Goal: Transaction & Acquisition: Purchase product/service

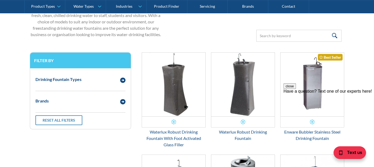
scroll to position [188, 0]
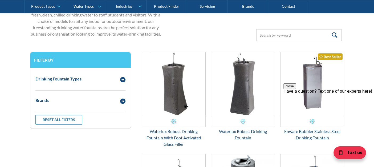
click at [296, 89] on button "close" at bounding box center [289, 87] width 13 height 6
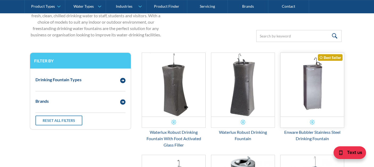
scroll to position [187, 0]
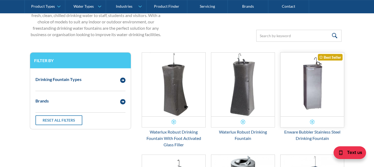
click at [313, 72] on img "Email Form 3" at bounding box center [311, 85] width 63 height 64
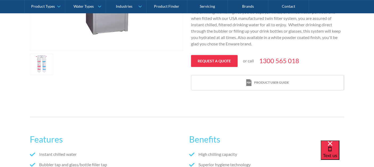
scroll to position [222, 0]
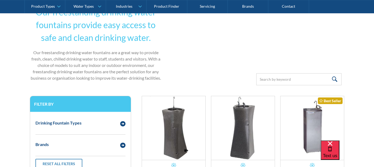
scroll to position [187, 0]
